Goal: Information Seeking & Learning: Learn about a topic

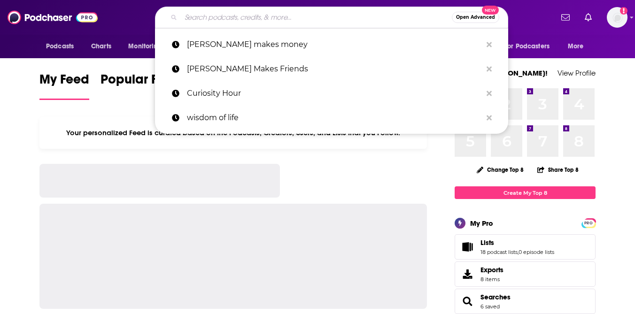
click at [324, 18] on input "Search podcasts, credits, & more..." at bounding box center [316, 17] width 271 height 15
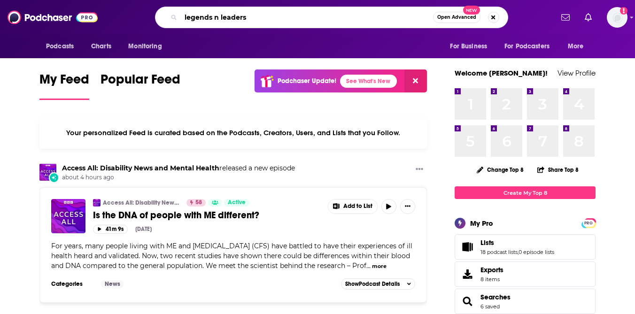
type input "legends n leaders"
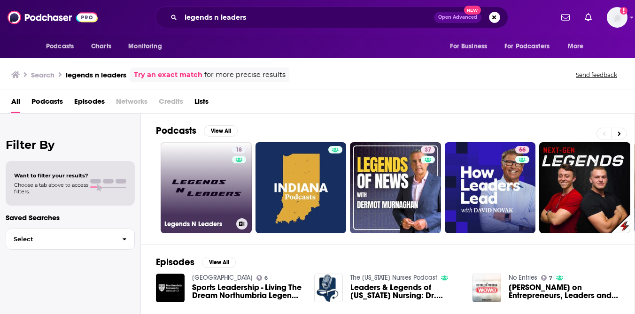
click at [193, 197] on link "18 Legends N Leaders" at bounding box center [206, 187] width 91 height 91
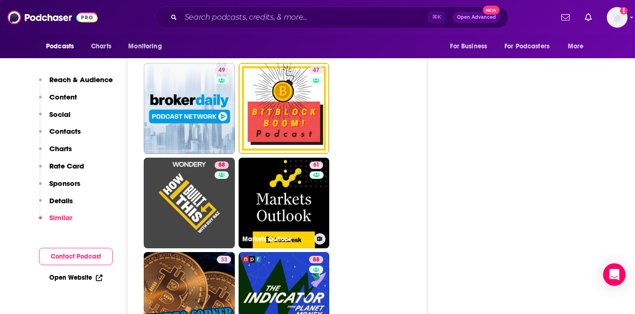
scroll to position [1571, 0]
